Goal: Check status: Check status

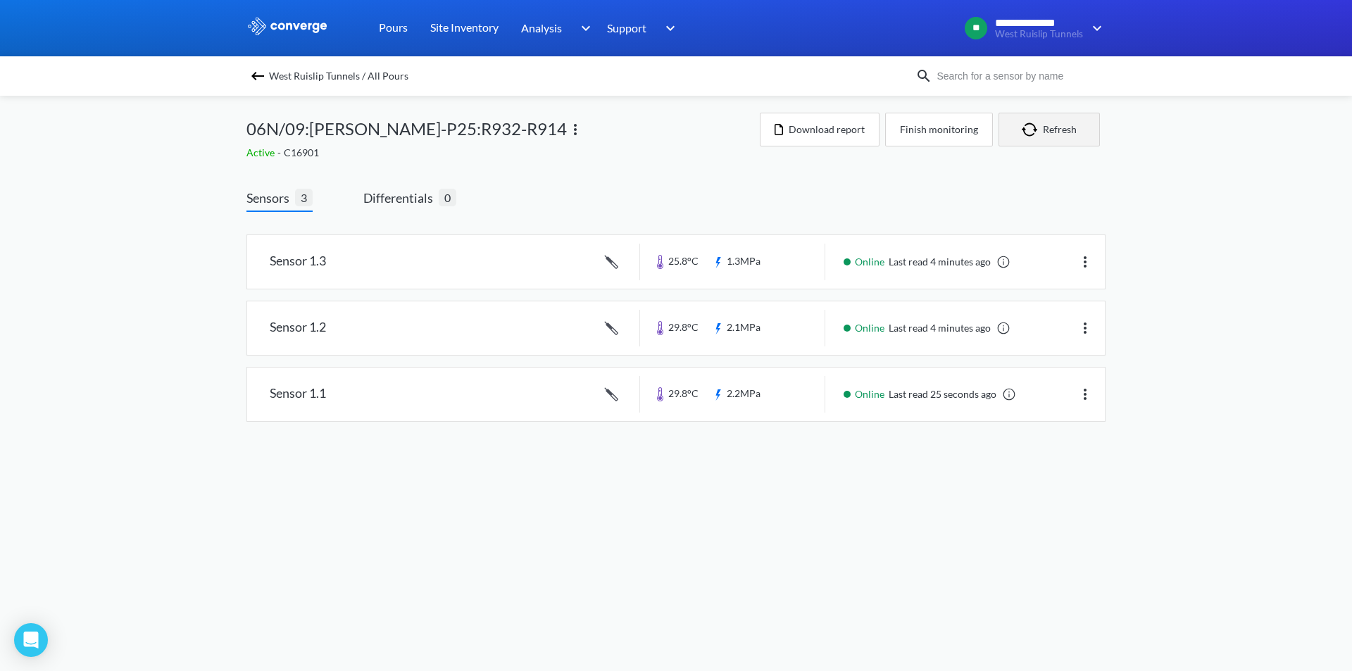
click at [1085, 125] on button "Refresh" at bounding box center [1048, 130] width 101 height 34
click at [1041, 130] on img "button" at bounding box center [1031, 129] width 21 height 14
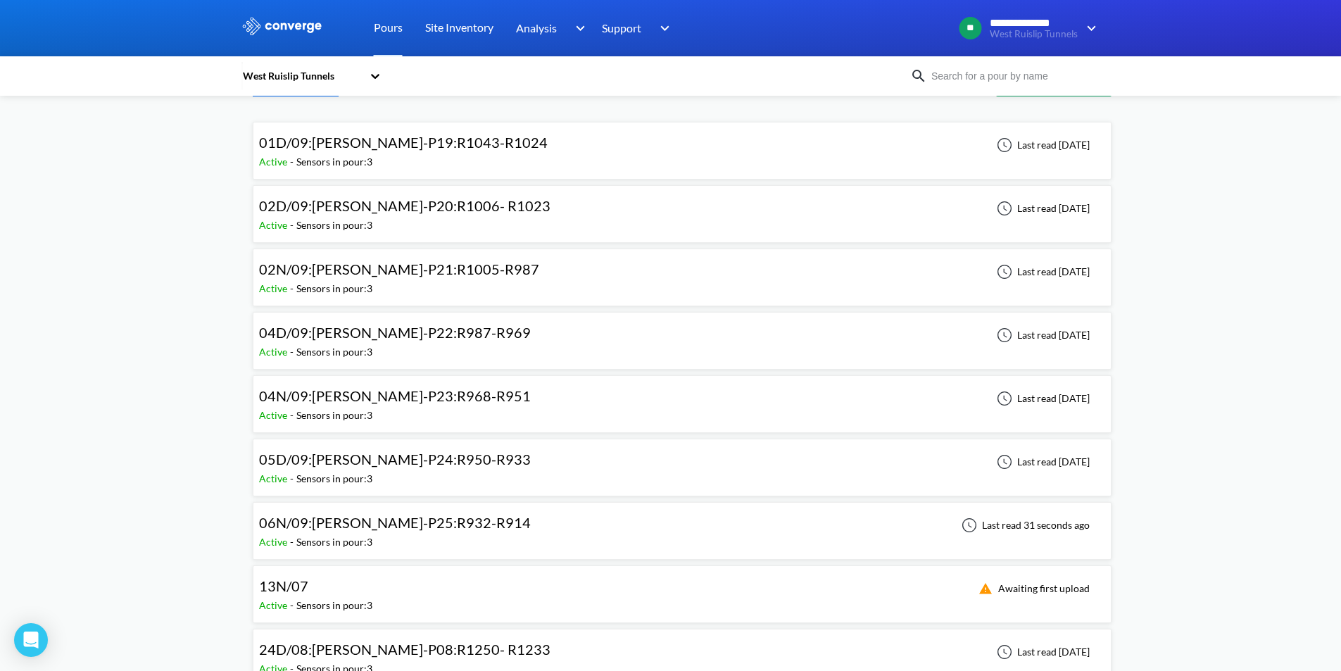
scroll to position [70, 0]
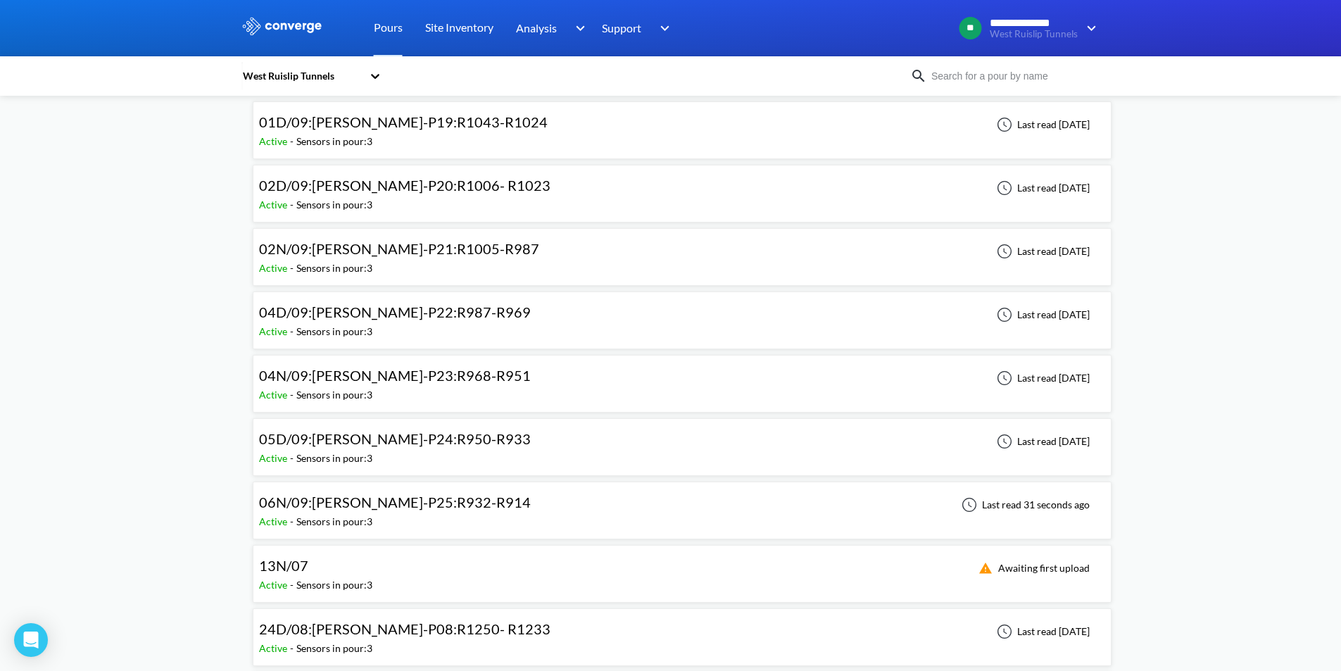
click at [527, 505] on div "06N/09:[PERSON_NAME]-P25:R932-R914 Active - Sensors in pour: 3 Last read 31 sec…" at bounding box center [682, 510] width 846 height 45
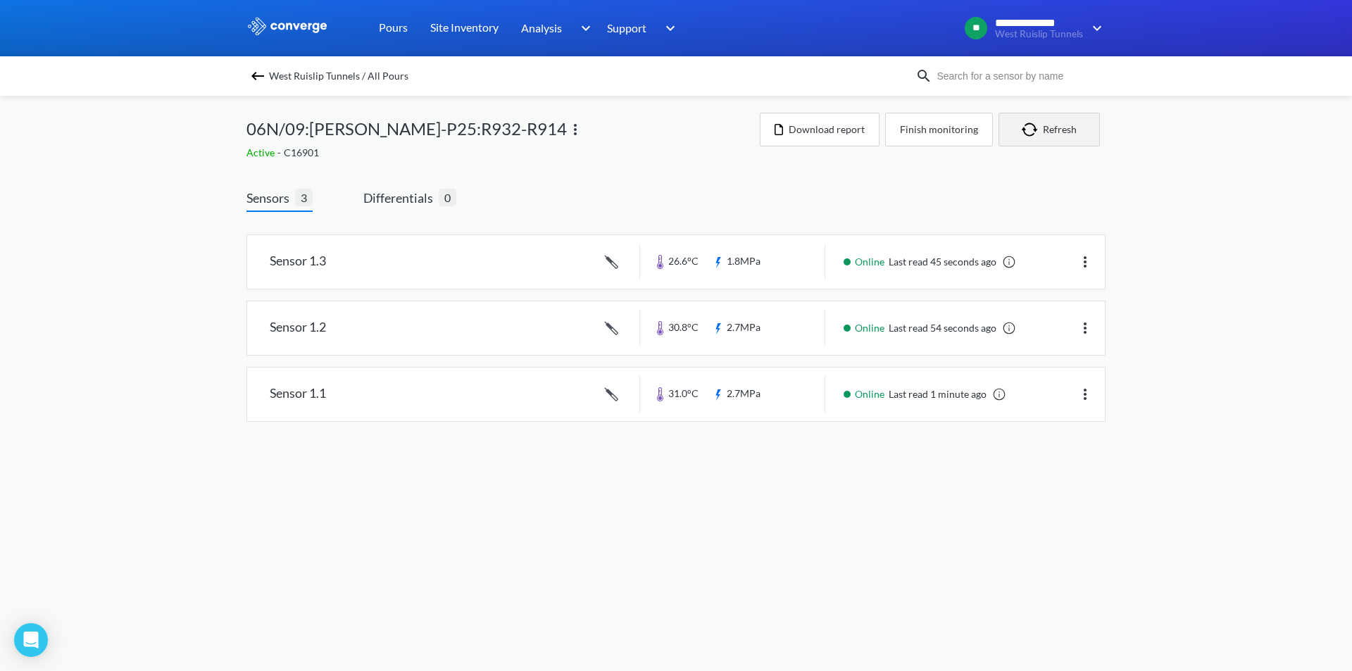
click at [1033, 130] on img "button" at bounding box center [1031, 129] width 21 height 14
click at [1047, 122] on button "Refresh" at bounding box center [1048, 130] width 101 height 34
click at [1048, 122] on button "Refresh" at bounding box center [1048, 130] width 101 height 34
click at [1059, 131] on button "Refresh" at bounding box center [1048, 130] width 101 height 34
